Goal: Find specific page/section: Find specific page/section

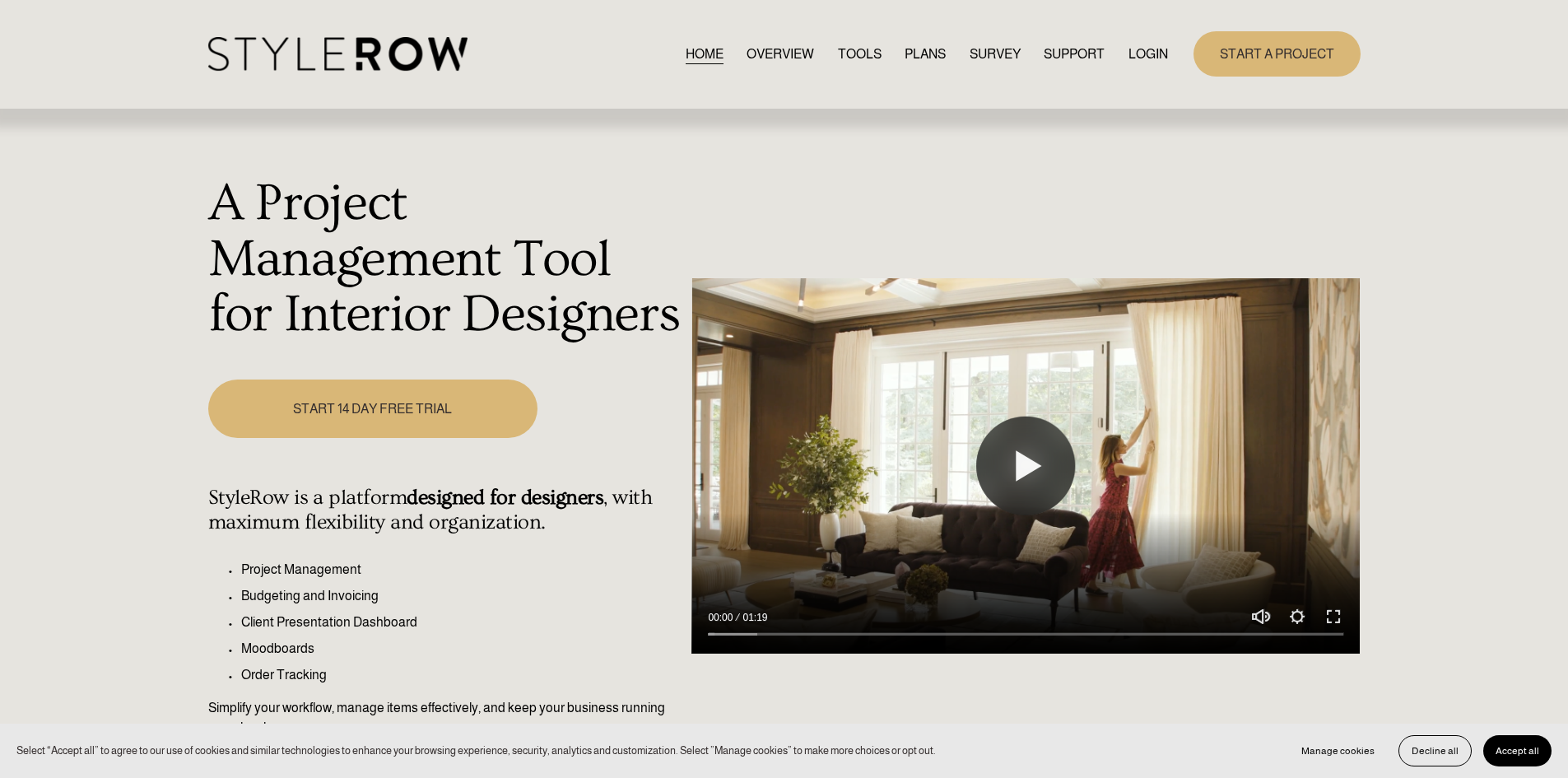
click at [1152, 51] on link "LOGIN" at bounding box center [1148, 54] width 39 height 23
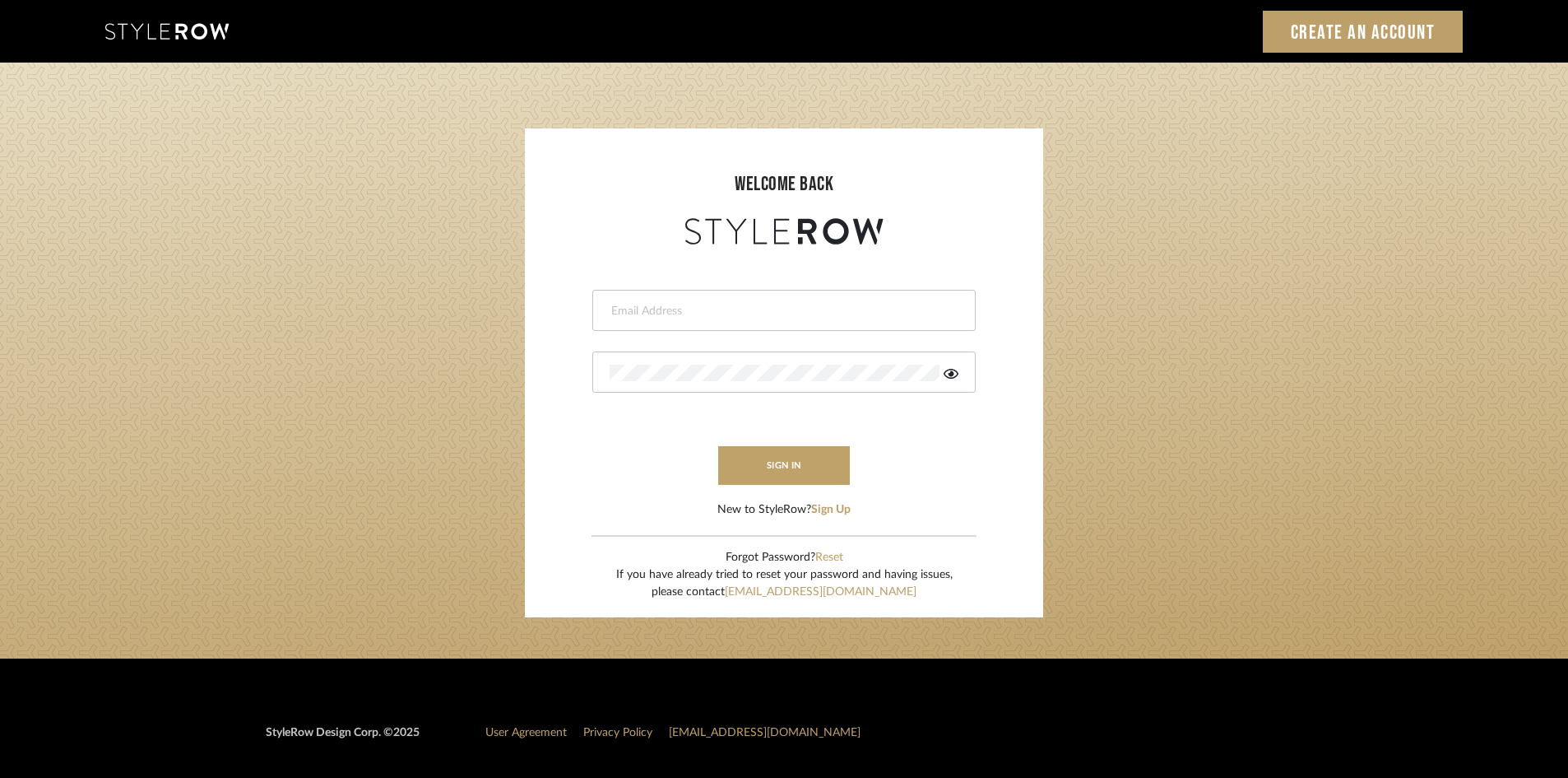
click at [813, 323] on div at bounding box center [784, 311] width 384 height 41
type input "leslie@roomerslimited.com"
click at [768, 471] on button "sign in" at bounding box center [784, 465] width 131 height 38
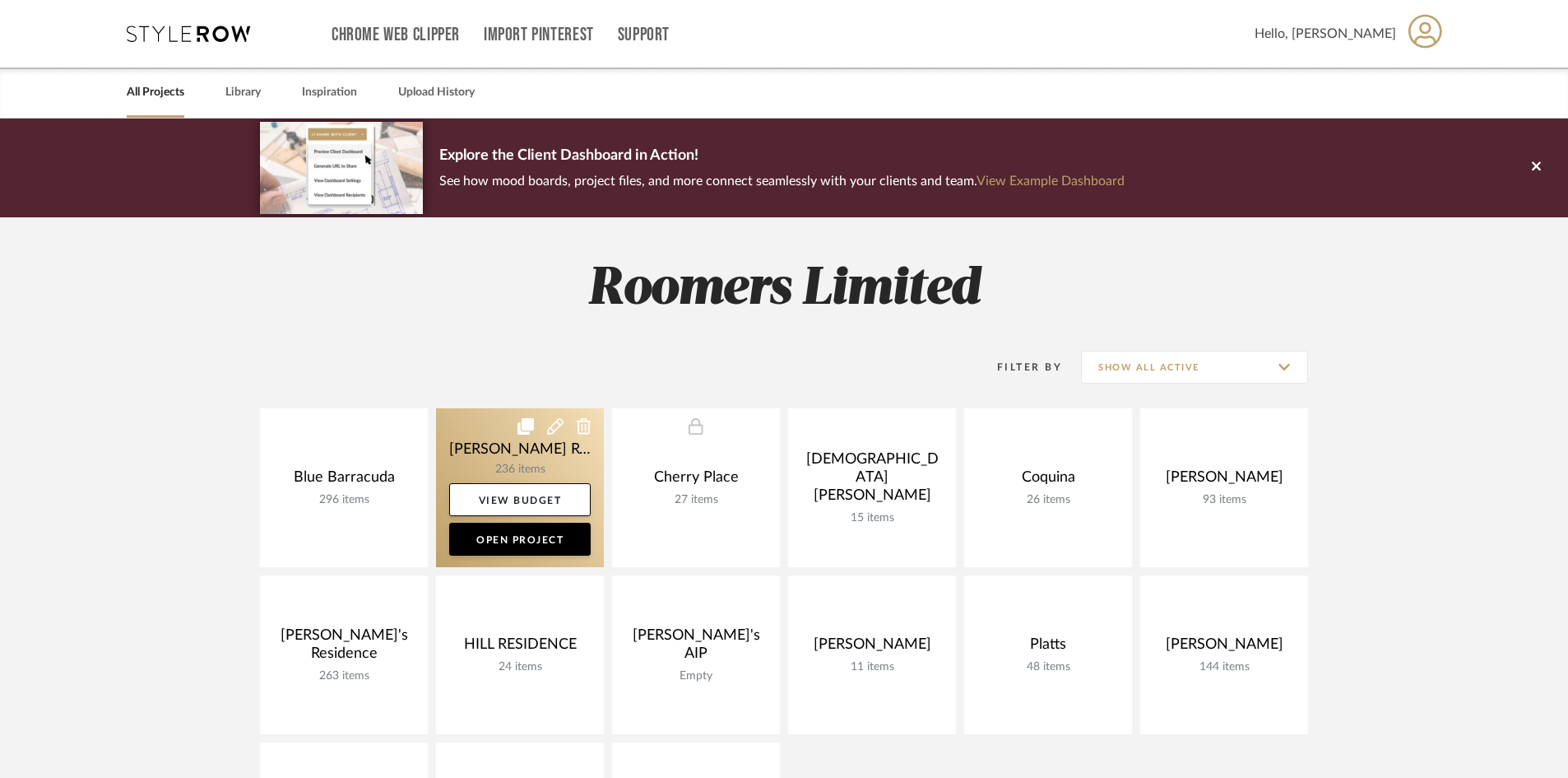
click at [538, 455] on link at bounding box center [520, 487] width 168 height 159
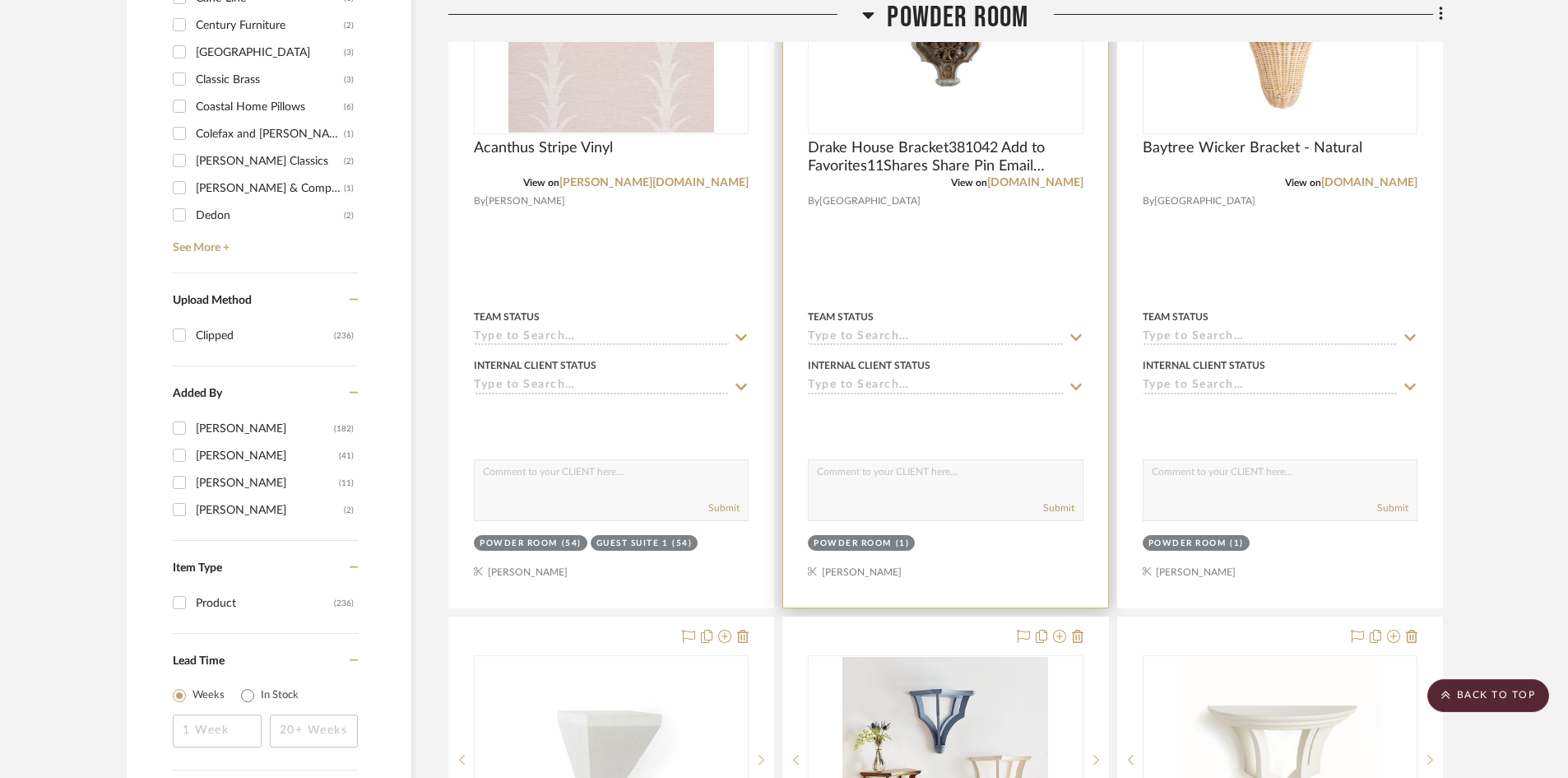
scroll to position [1729, 0]
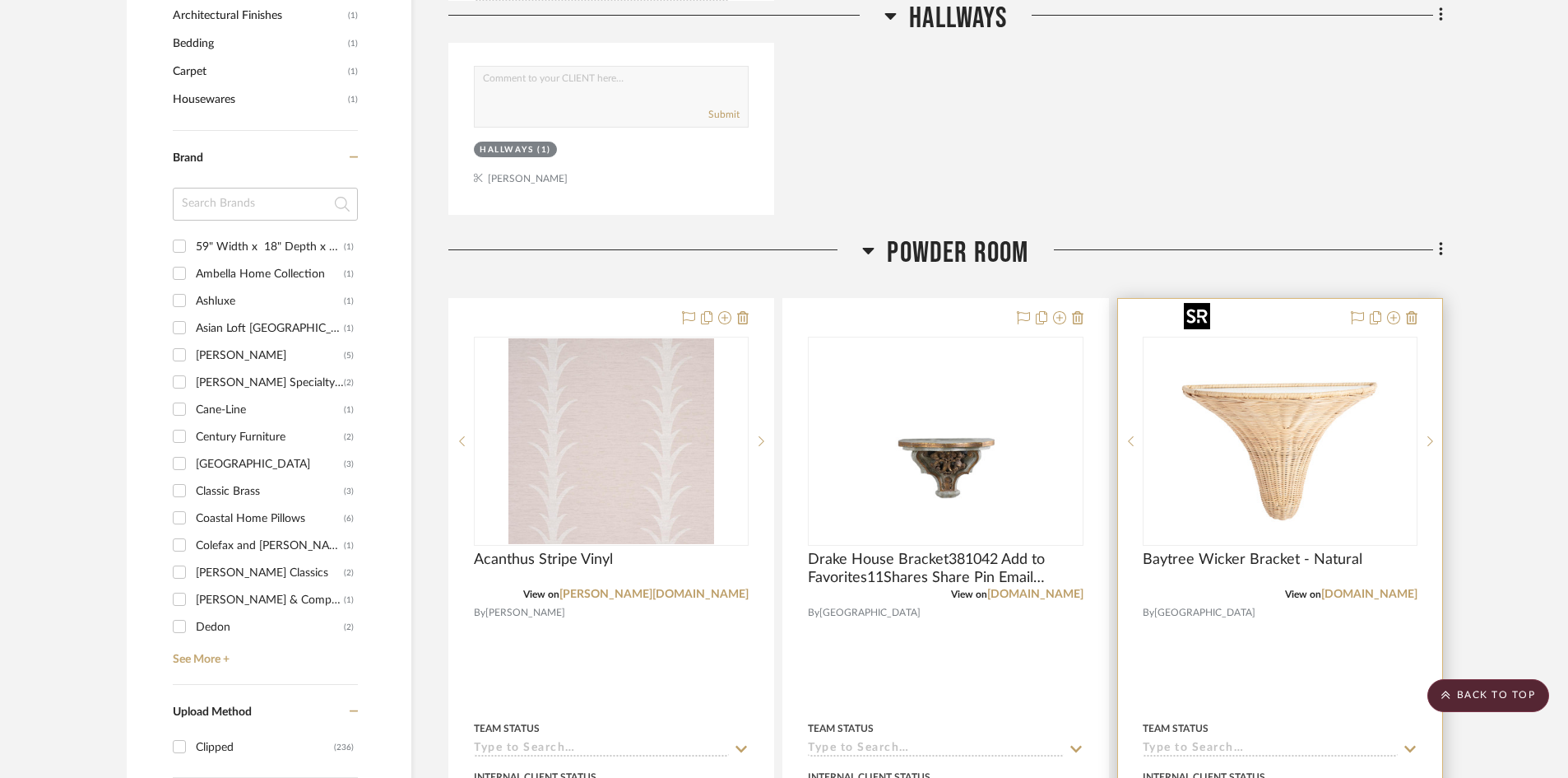
click at [1233, 412] on img "0" at bounding box center [1280, 440] width 206 height 206
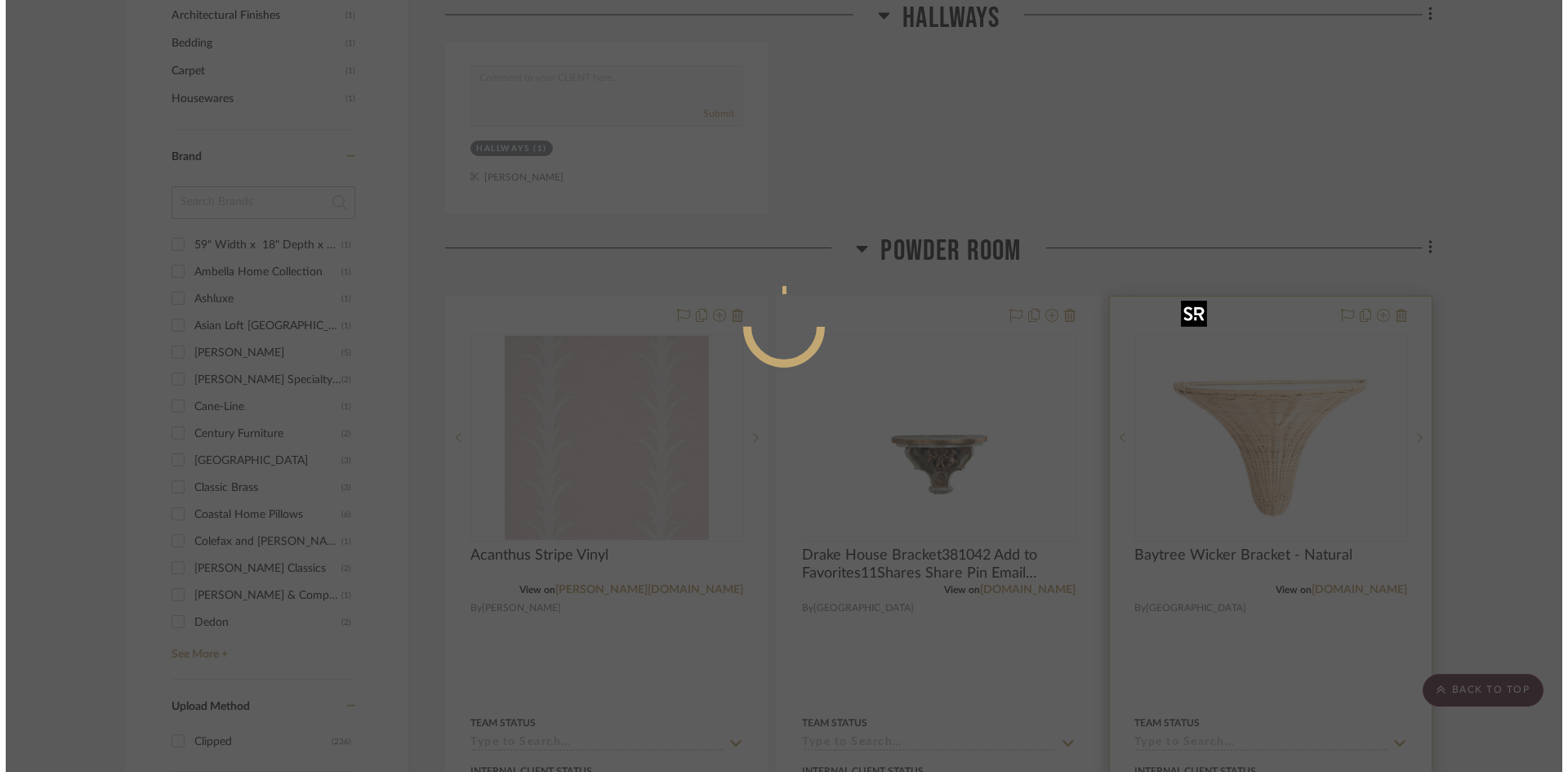
scroll to position [0, 0]
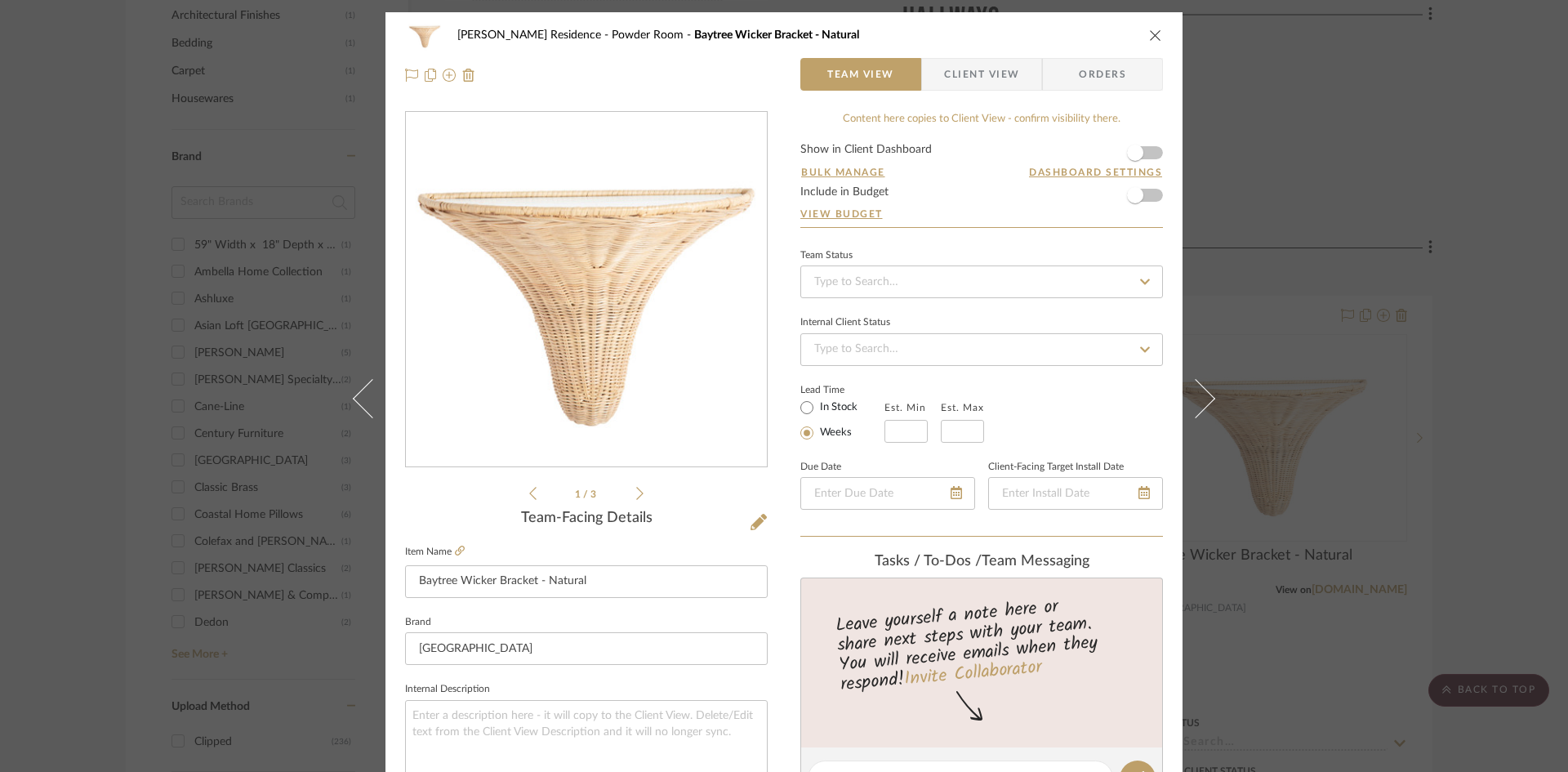
click at [1151, 33] on icon "close" at bounding box center [1156, 35] width 13 height 13
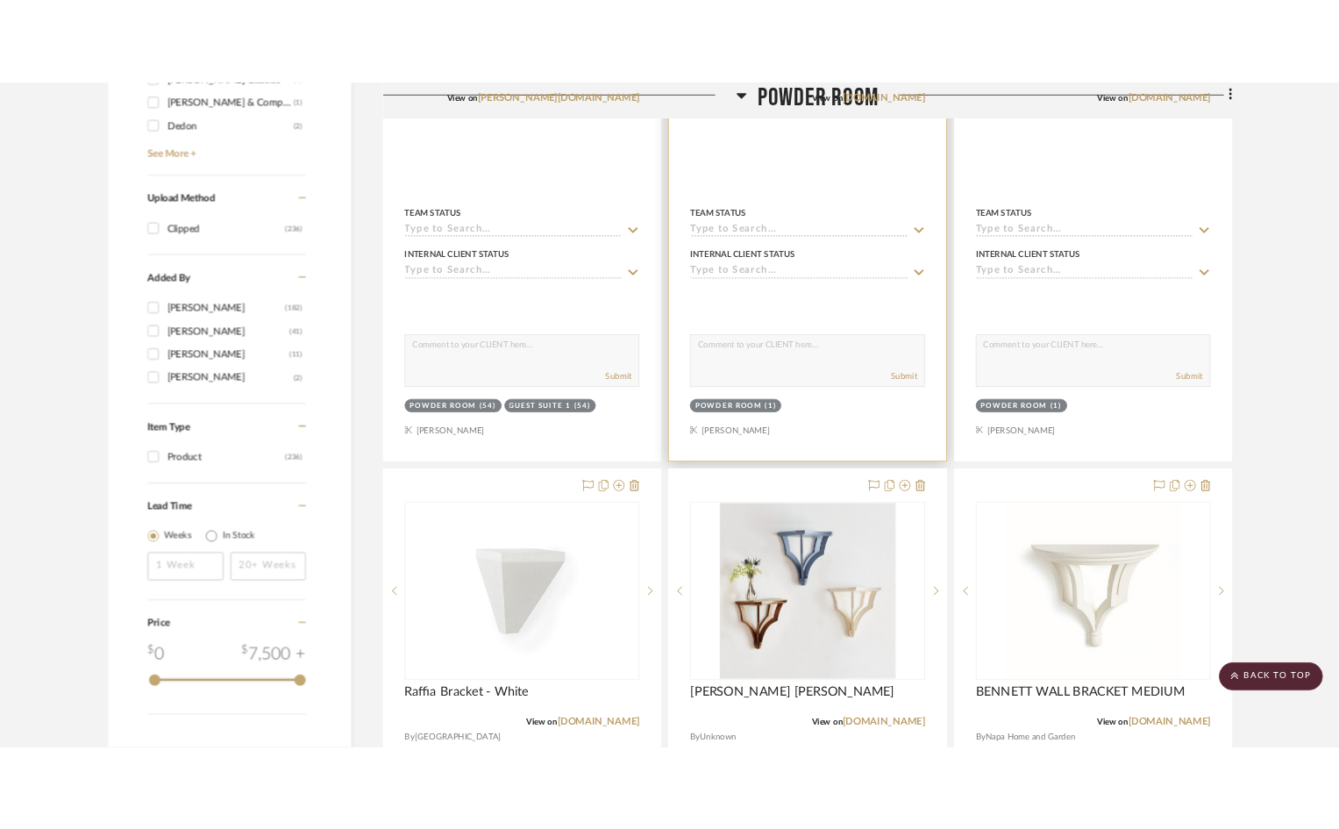
scroll to position [2017, 0]
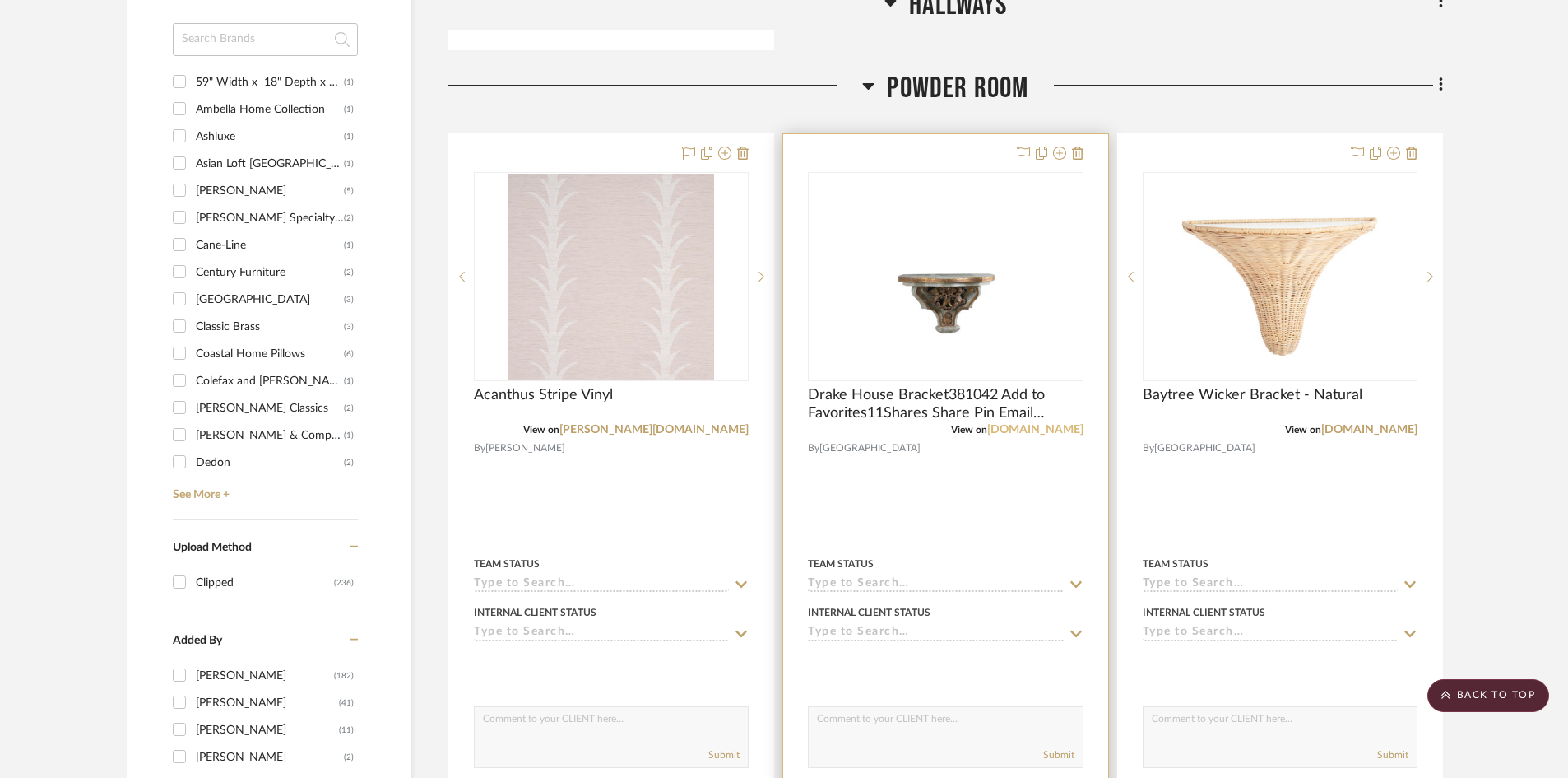
click at [987, 424] on link "[DOMAIN_NAME]" at bounding box center [1035, 430] width 97 height 11
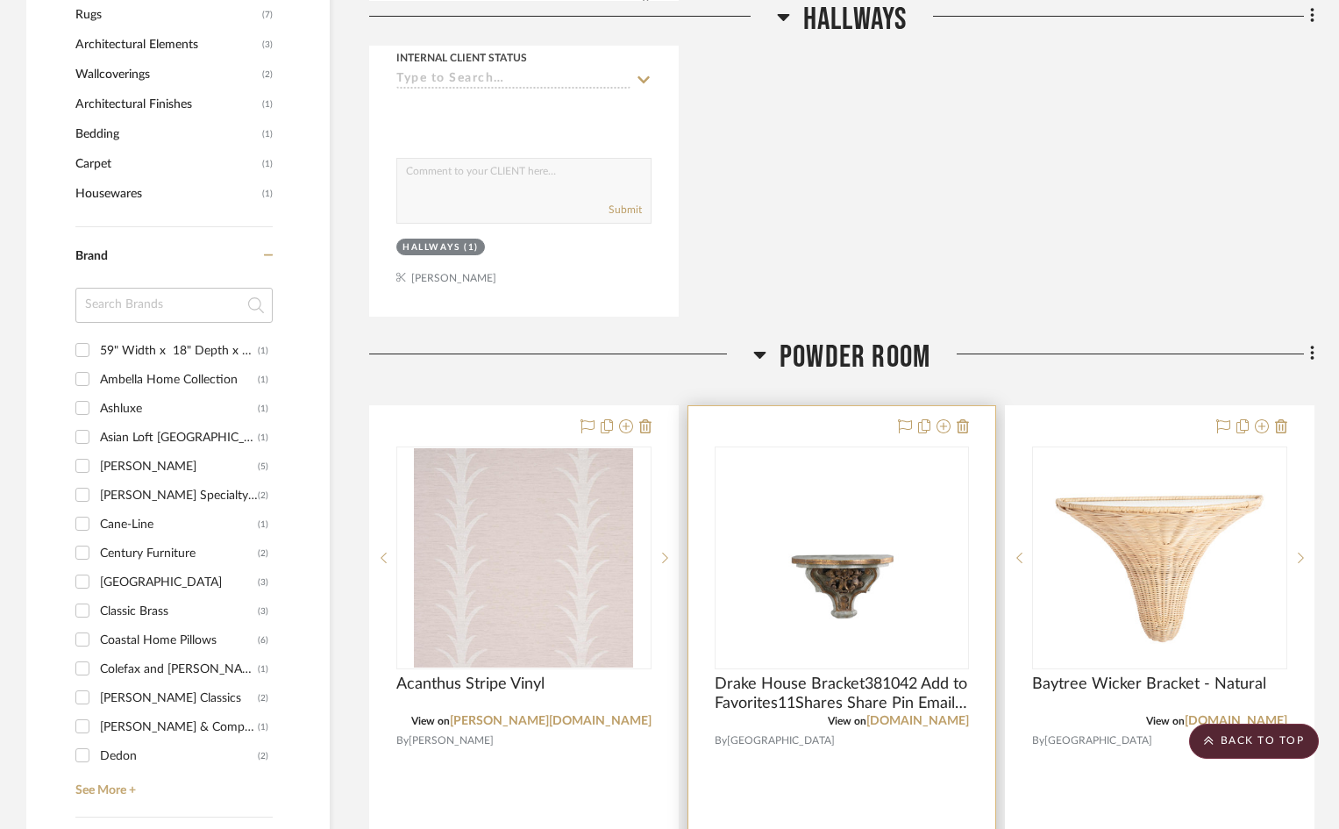
scroll to position [2192, 0]
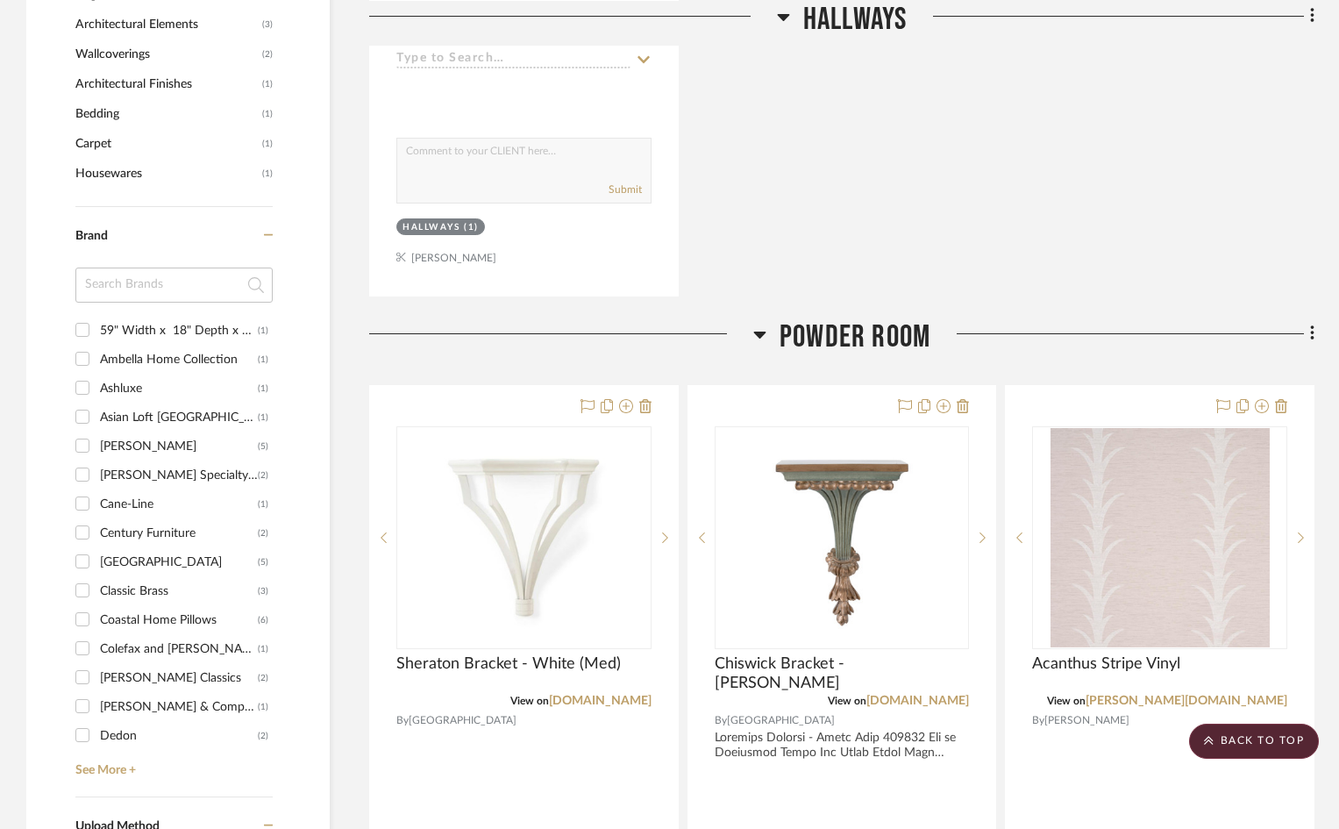
scroll to position [1929, 0]
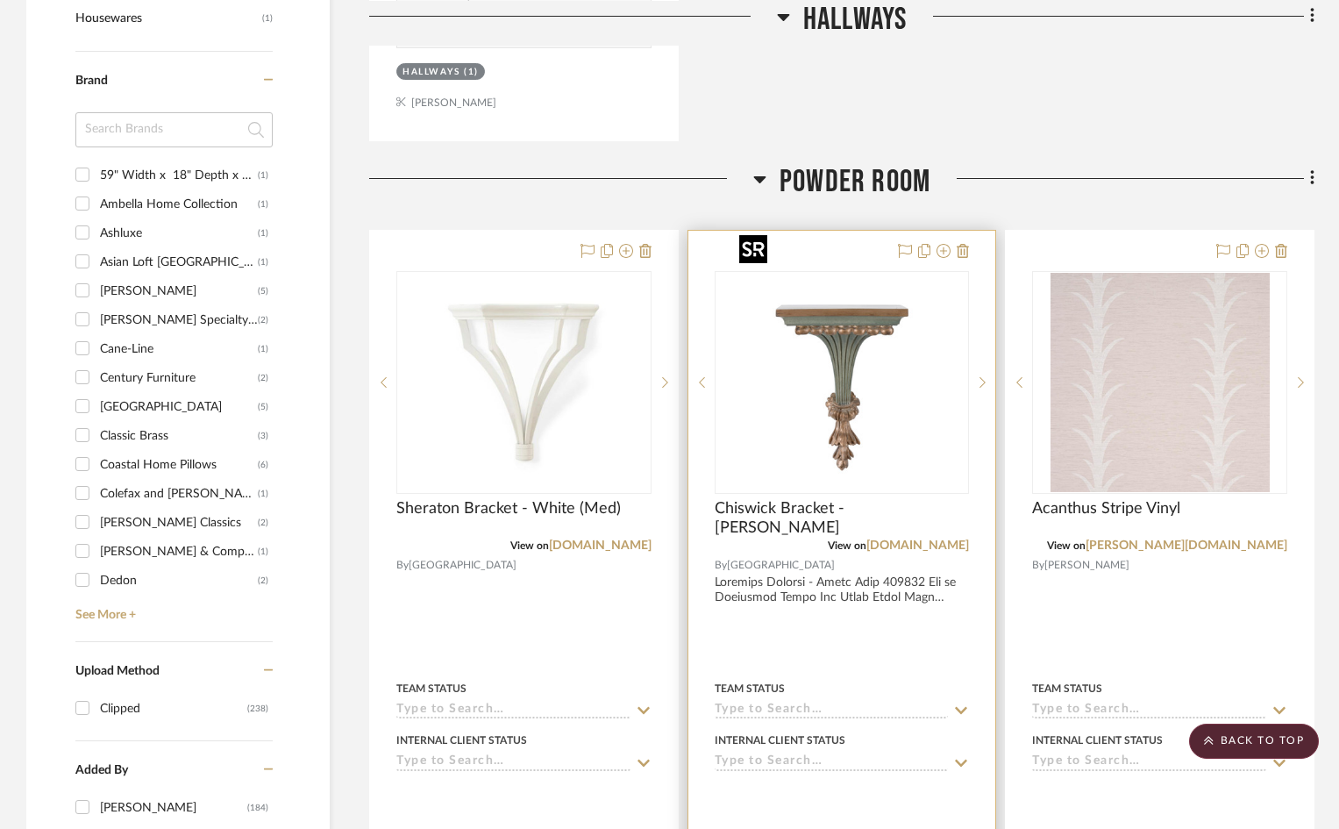
click at [888, 388] on img "0" at bounding box center [841, 382] width 219 height 219
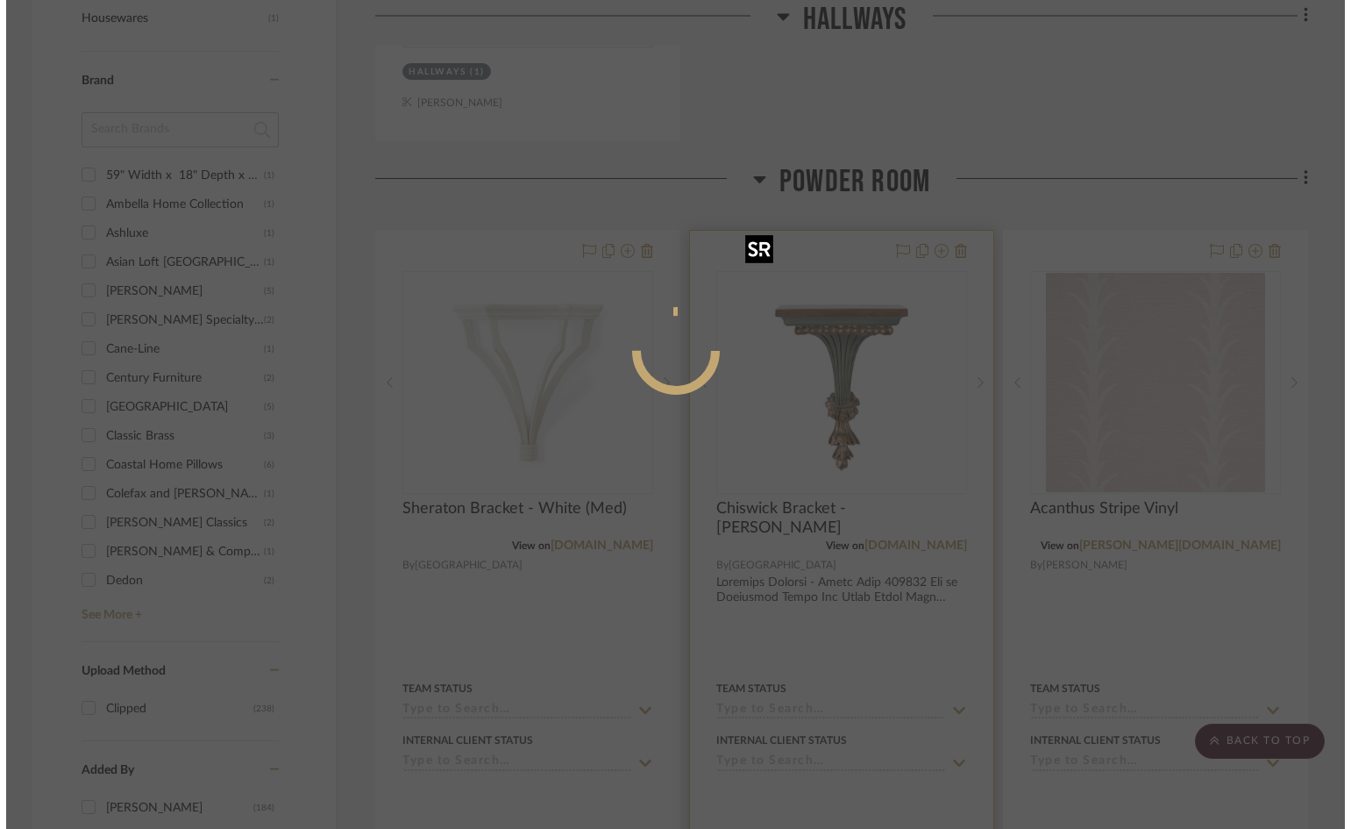
scroll to position [0, 0]
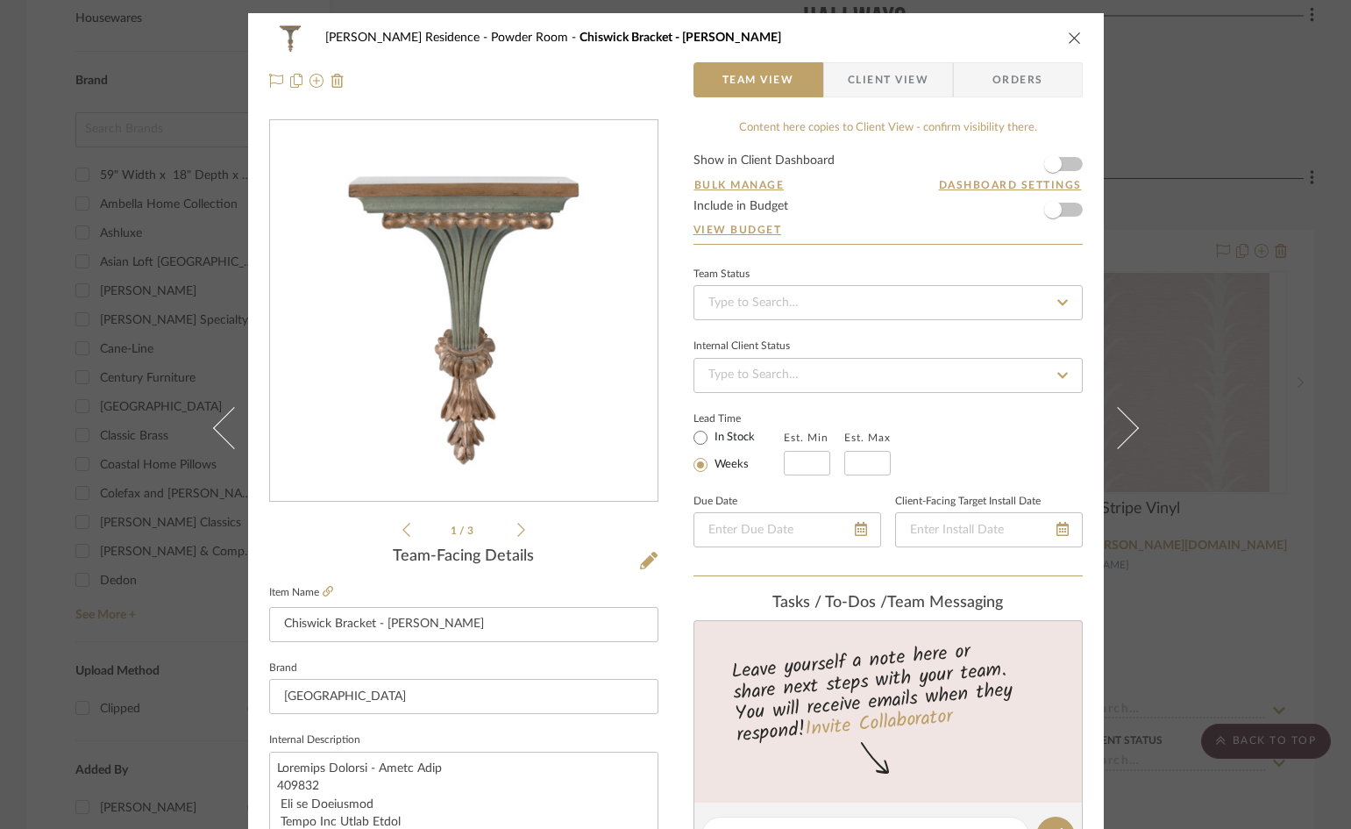
click at [1068, 38] on icon "close" at bounding box center [1075, 38] width 14 height 14
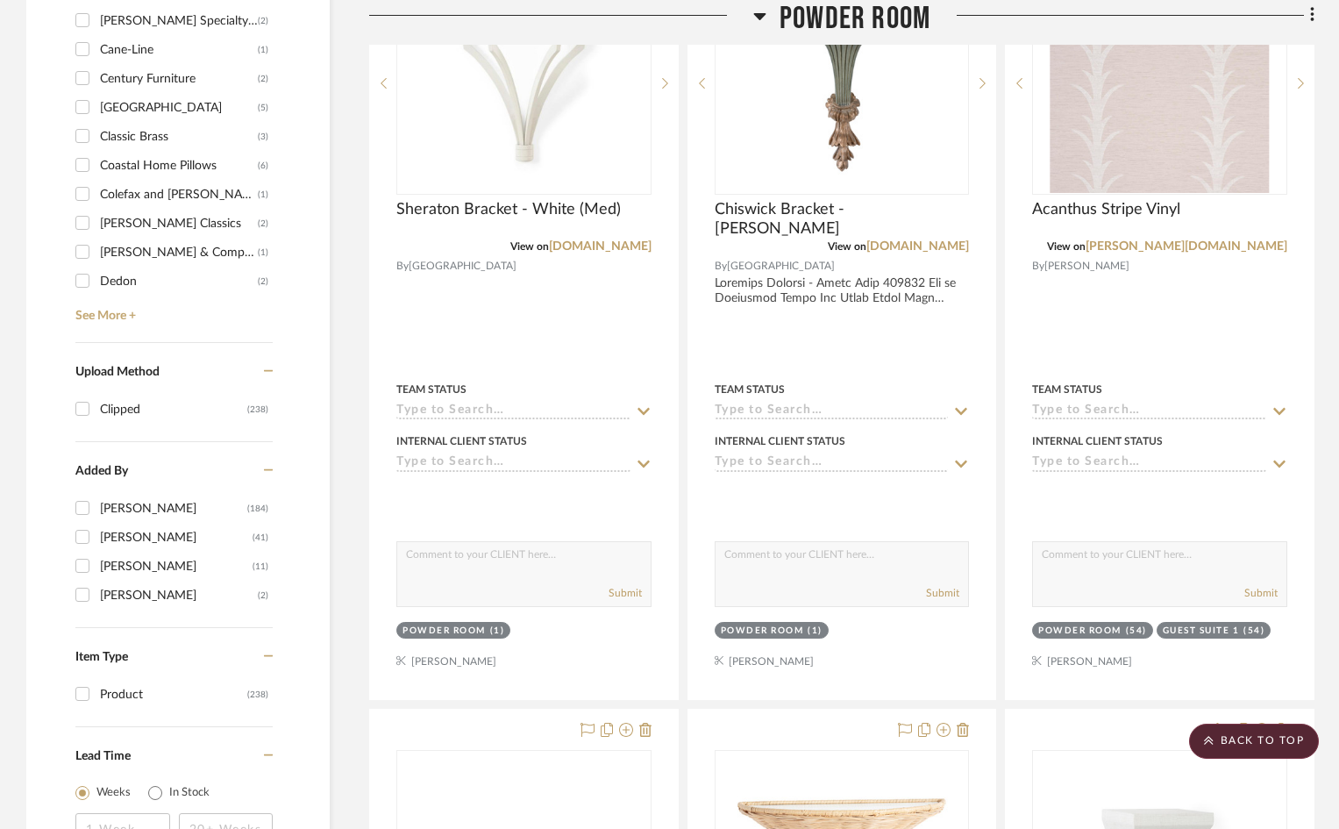
scroll to position [2017, 0]
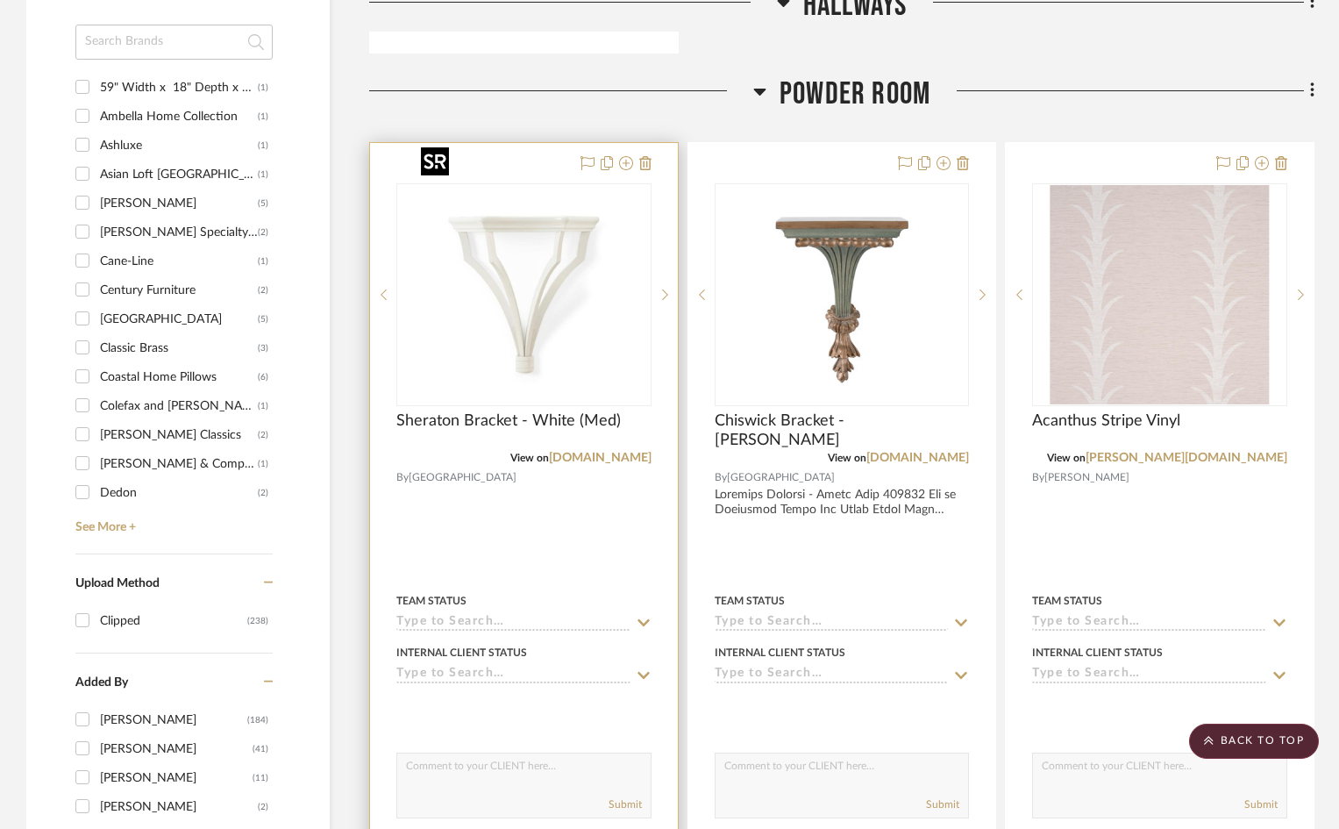
click at [0, 0] on img at bounding box center [0, 0] width 0 height 0
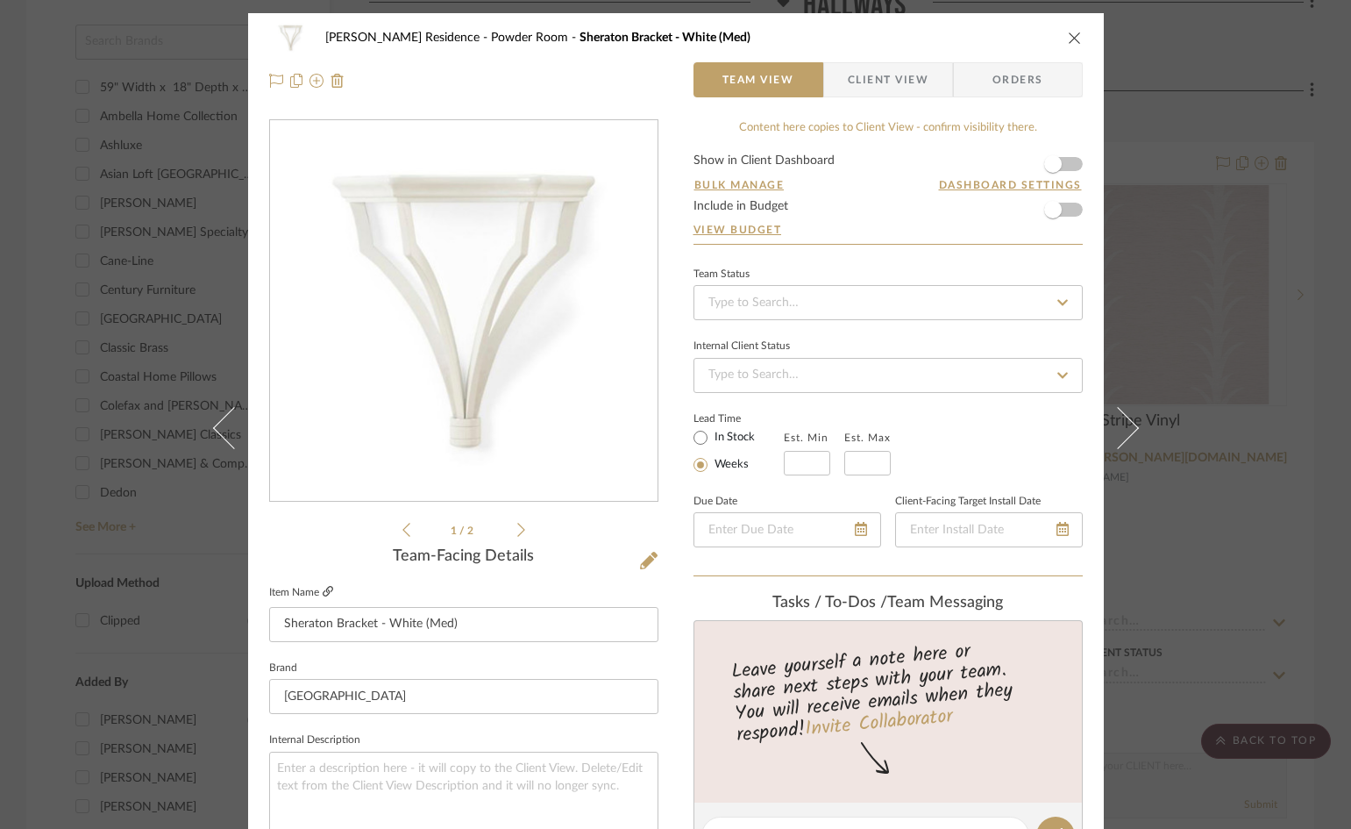
click at [323, 589] on icon at bounding box center [328, 591] width 11 height 11
click at [1071, 37] on icon "close" at bounding box center [1075, 38] width 14 height 14
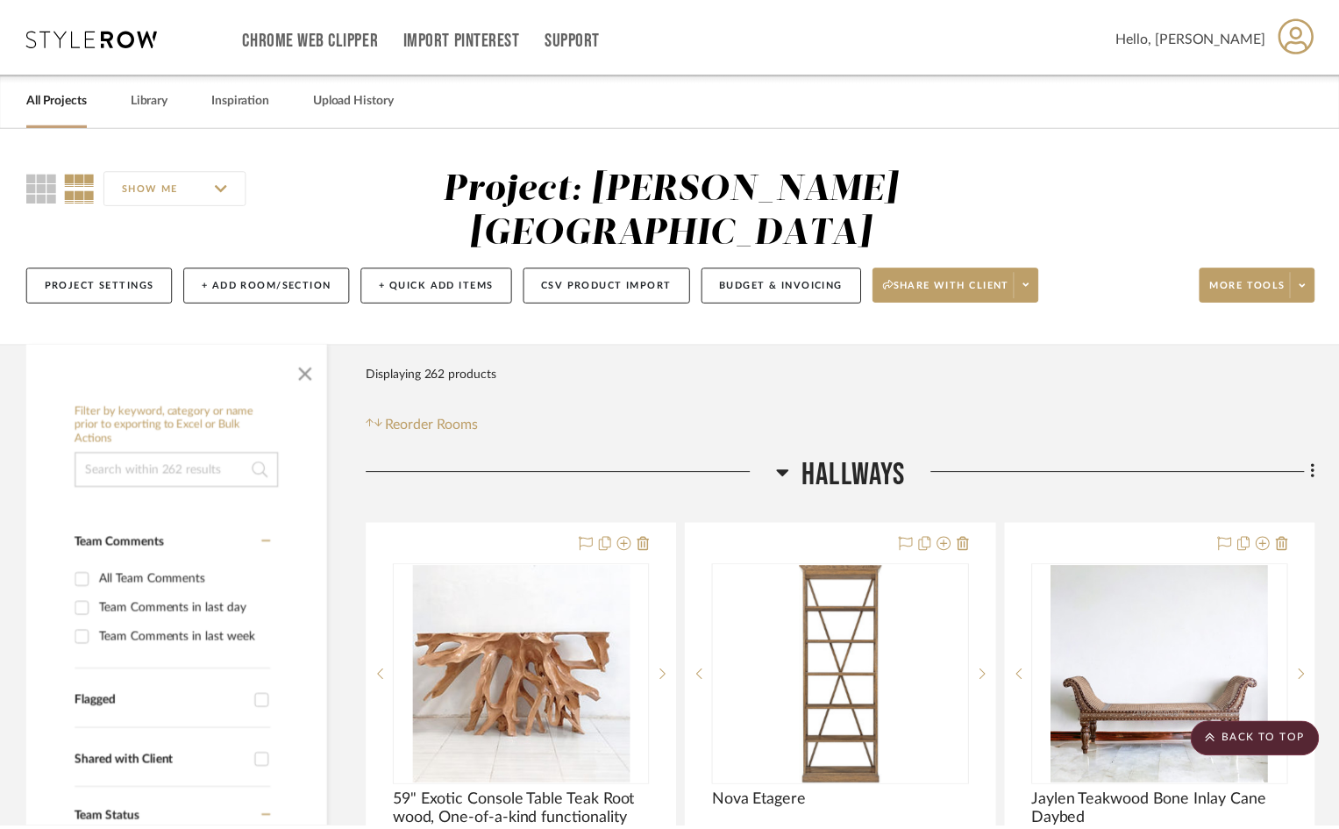
scroll to position [2017, 0]
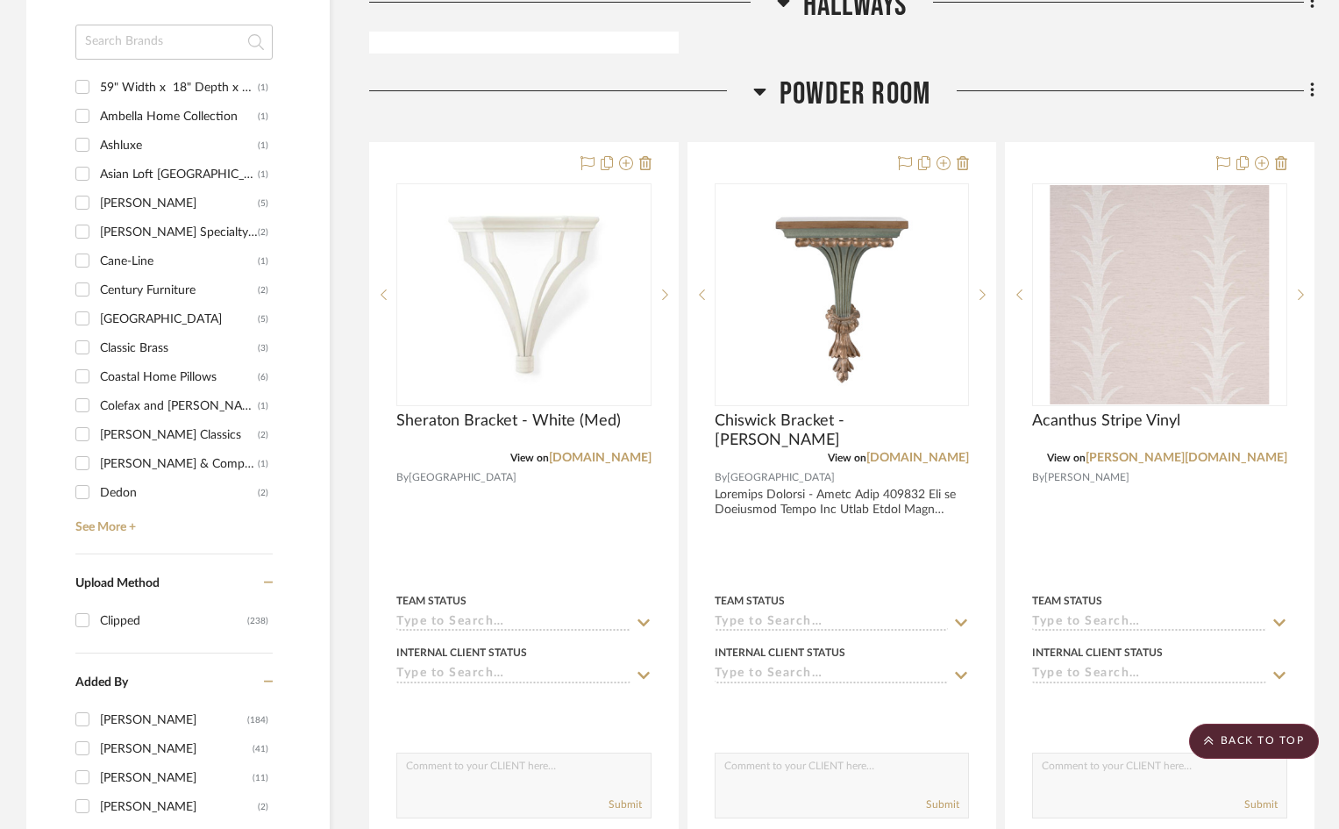
drag, startPoint x: 1071, startPoint y: 37, endPoint x: 1148, endPoint y: 57, distance: 79.8
click at [1148, 75] on div at bounding box center [1122, 97] width 384 height 45
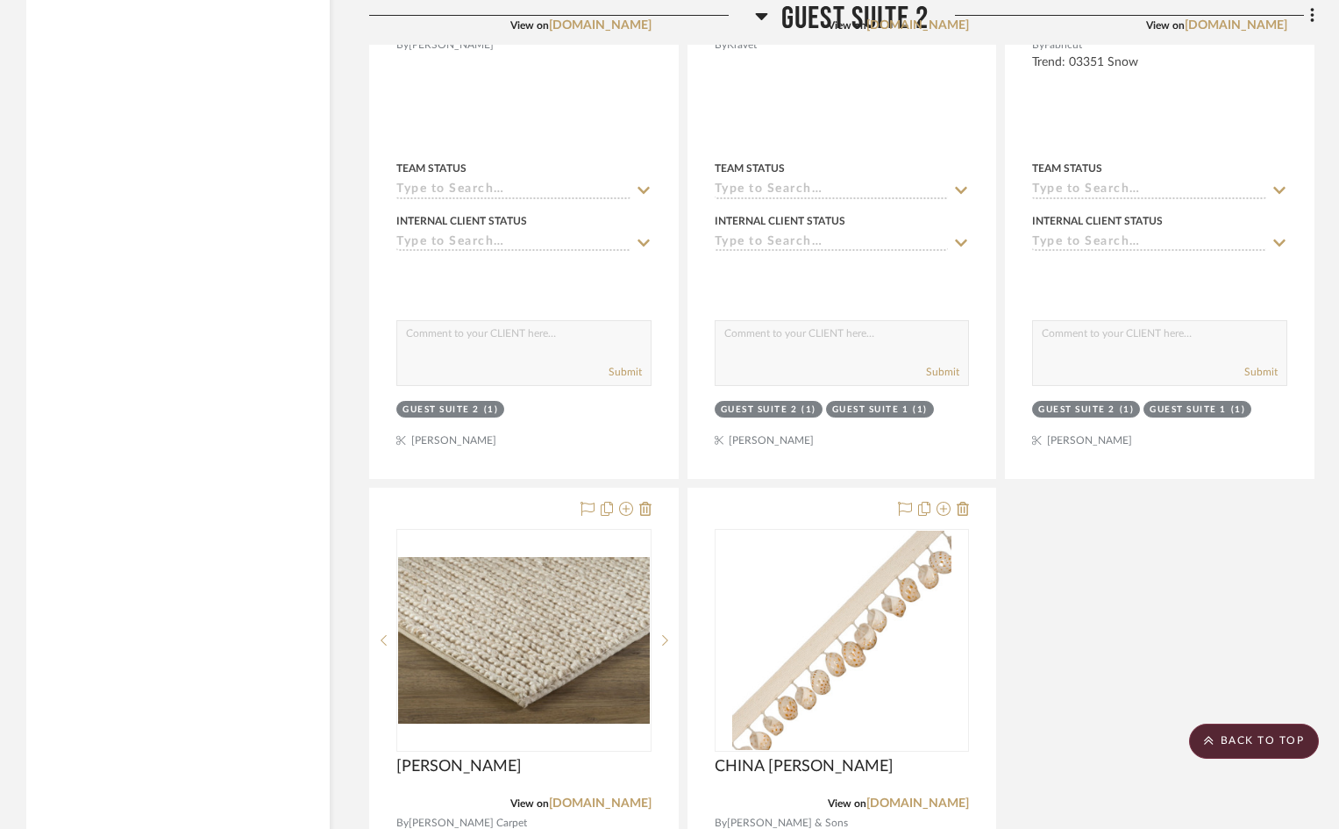
scroll to position [14294, 0]
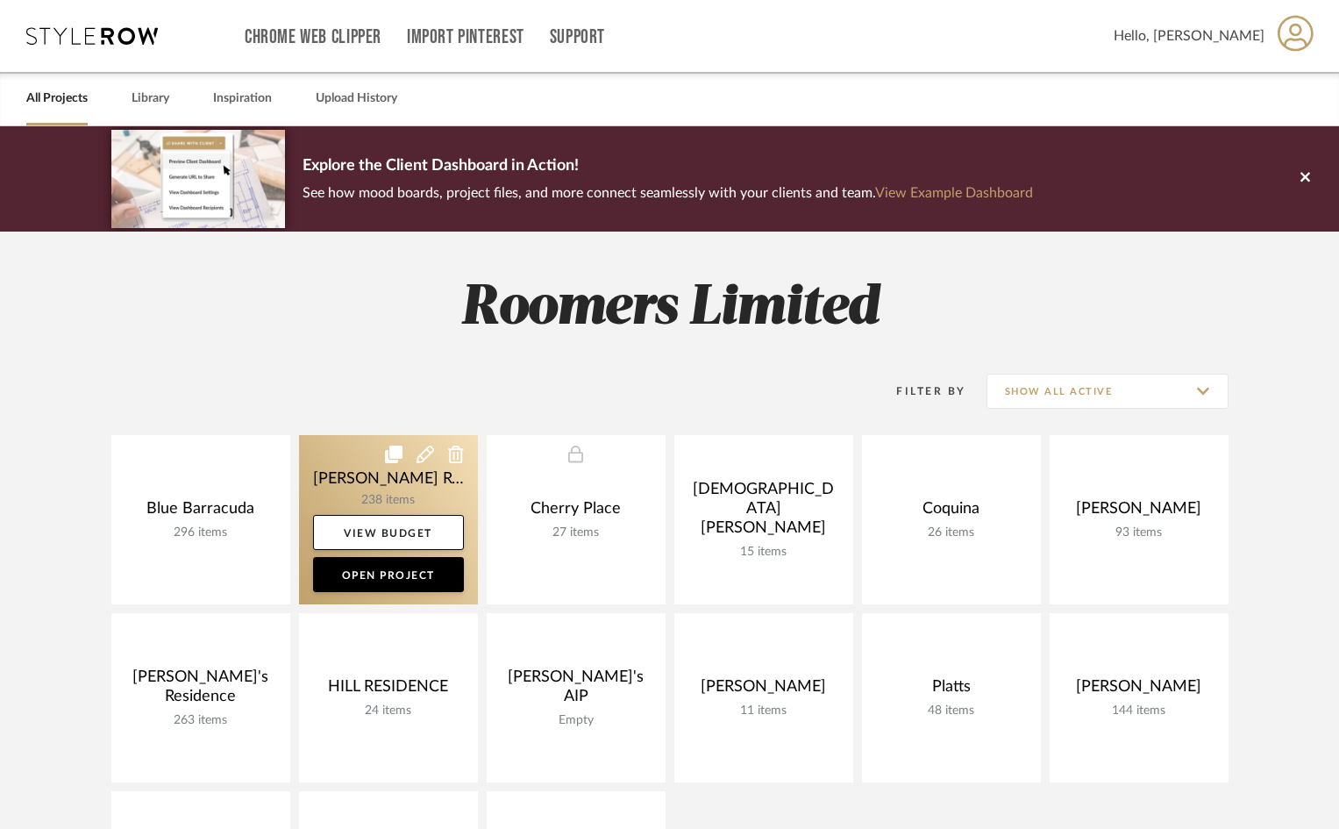
click at [381, 510] on link at bounding box center [388, 519] width 179 height 169
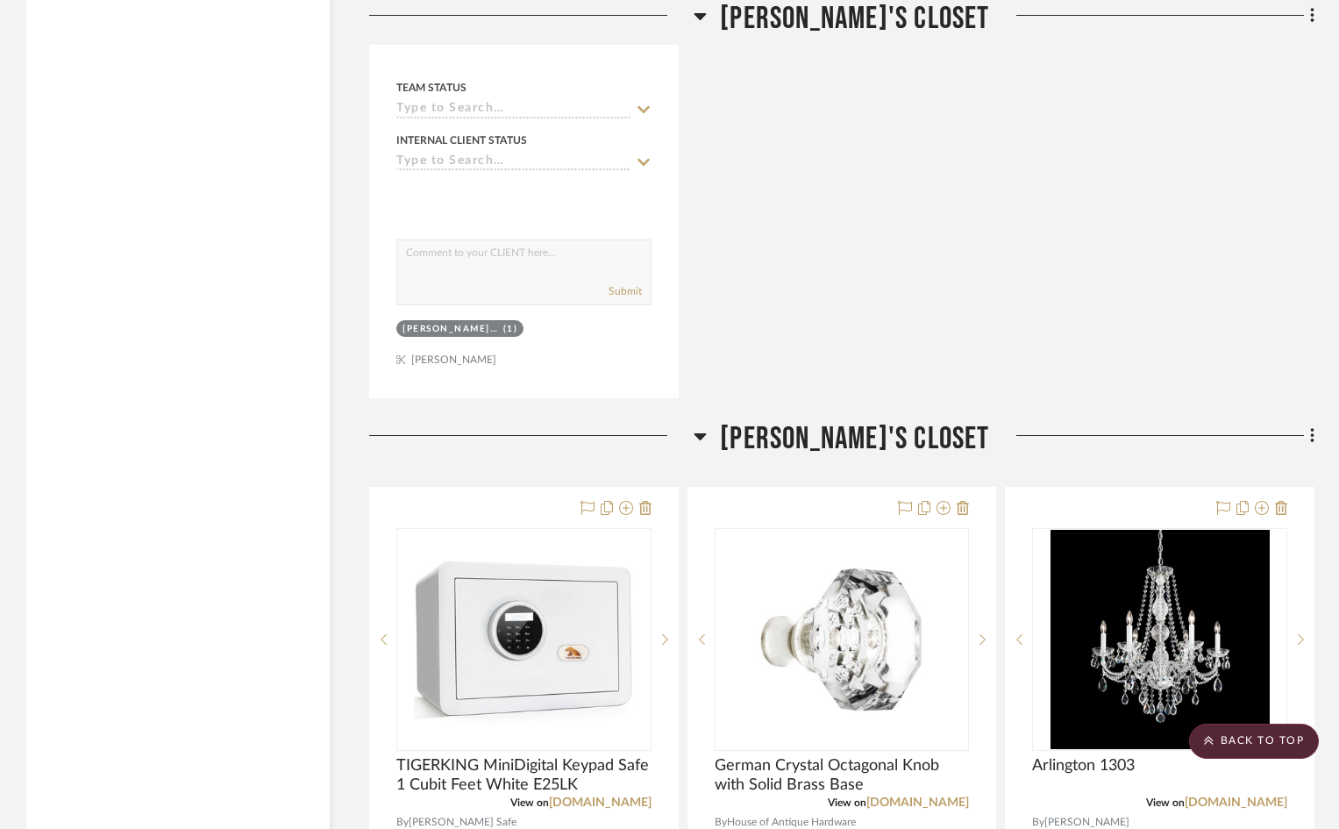
scroll to position [21397, 0]
